Goal: Task Accomplishment & Management: Use online tool/utility

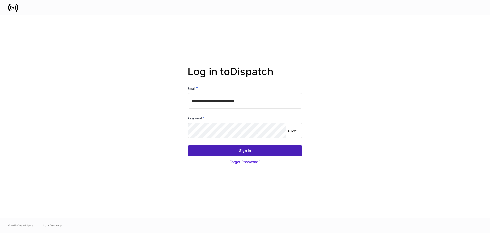
click at [243, 149] on div "Sign In" at bounding box center [245, 150] width 12 height 5
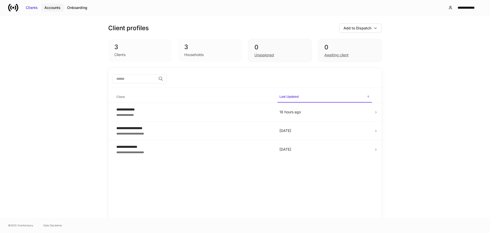
click at [51, 6] on div "Accounts" at bounding box center [52, 7] width 16 height 5
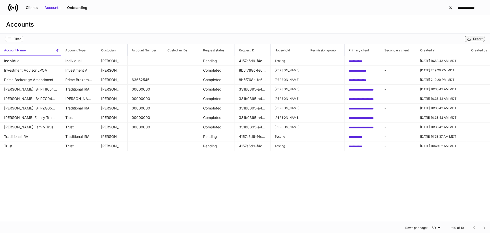
click at [472, 39] on div "Export" at bounding box center [475, 39] width 16 height 4
click at [16, 8] on icon at bounding box center [16, 7] width 2 height 4
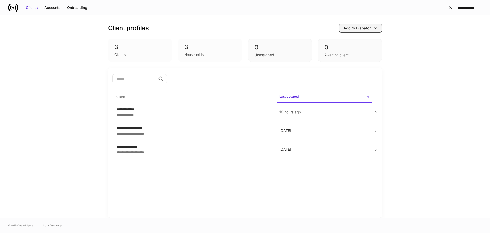
click at [376, 27] on icon "button" at bounding box center [375, 28] width 4 height 4
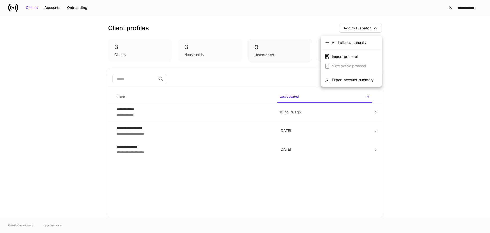
click at [351, 79] on div "Export account summary" at bounding box center [353, 79] width 42 height 5
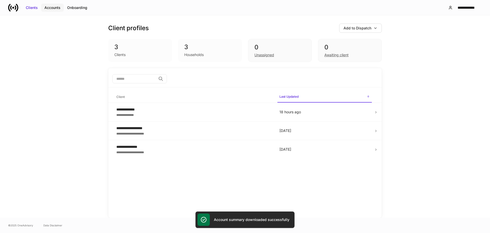
click at [54, 8] on div "Accounts" at bounding box center [52, 7] width 16 height 5
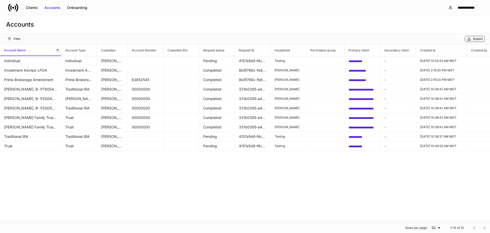
click at [476, 39] on div "Export" at bounding box center [477, 39] width 9 height 4
click at [19, 9] on link at bounding box center [15, 8] width 14 height 10
